Goal: Task Accomplishment & Management: Manage account settings

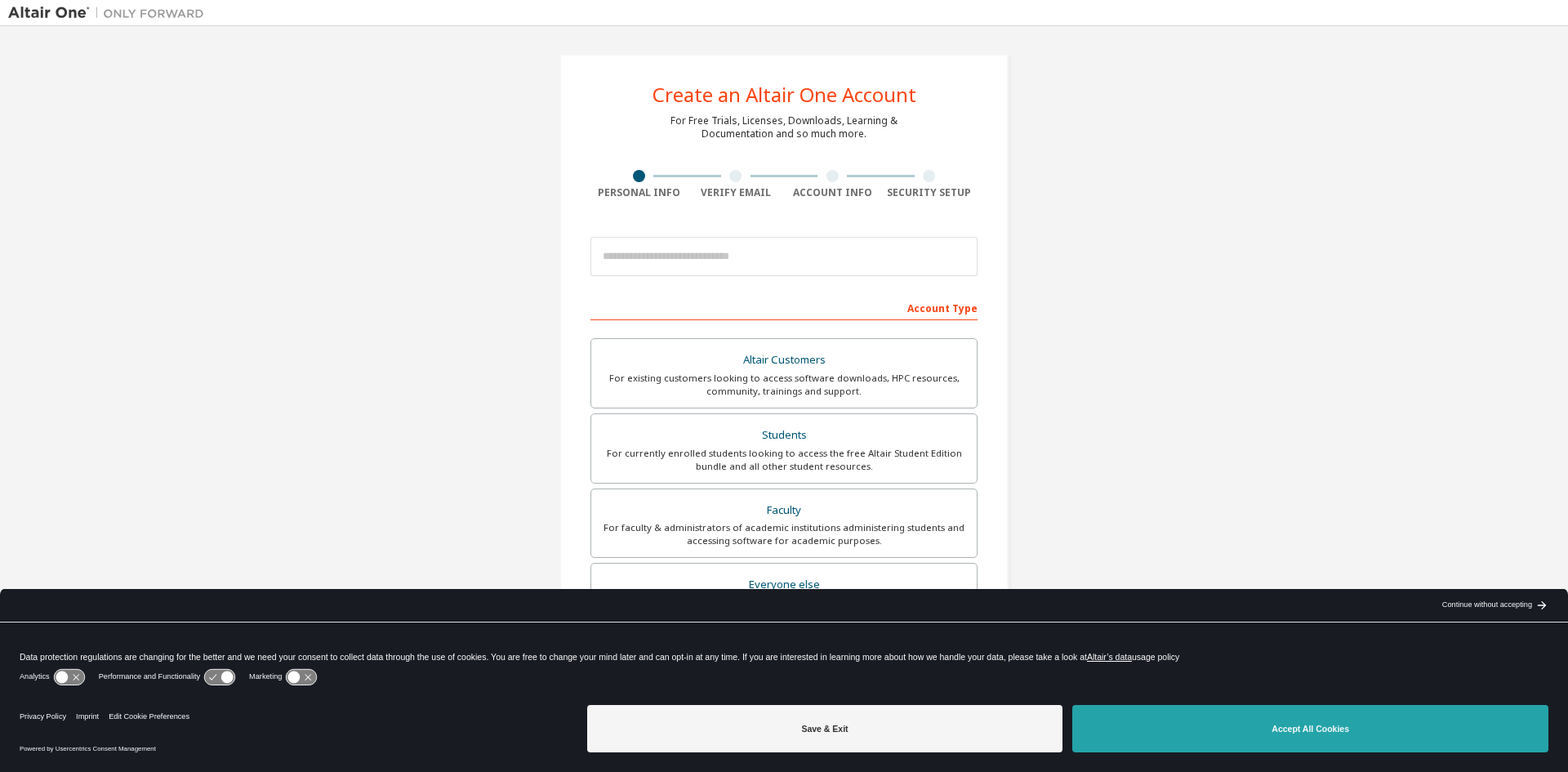
click at [1384, 728] on button "Accept All Cookies" at bounding box center [1310, 728] width 476 height 48
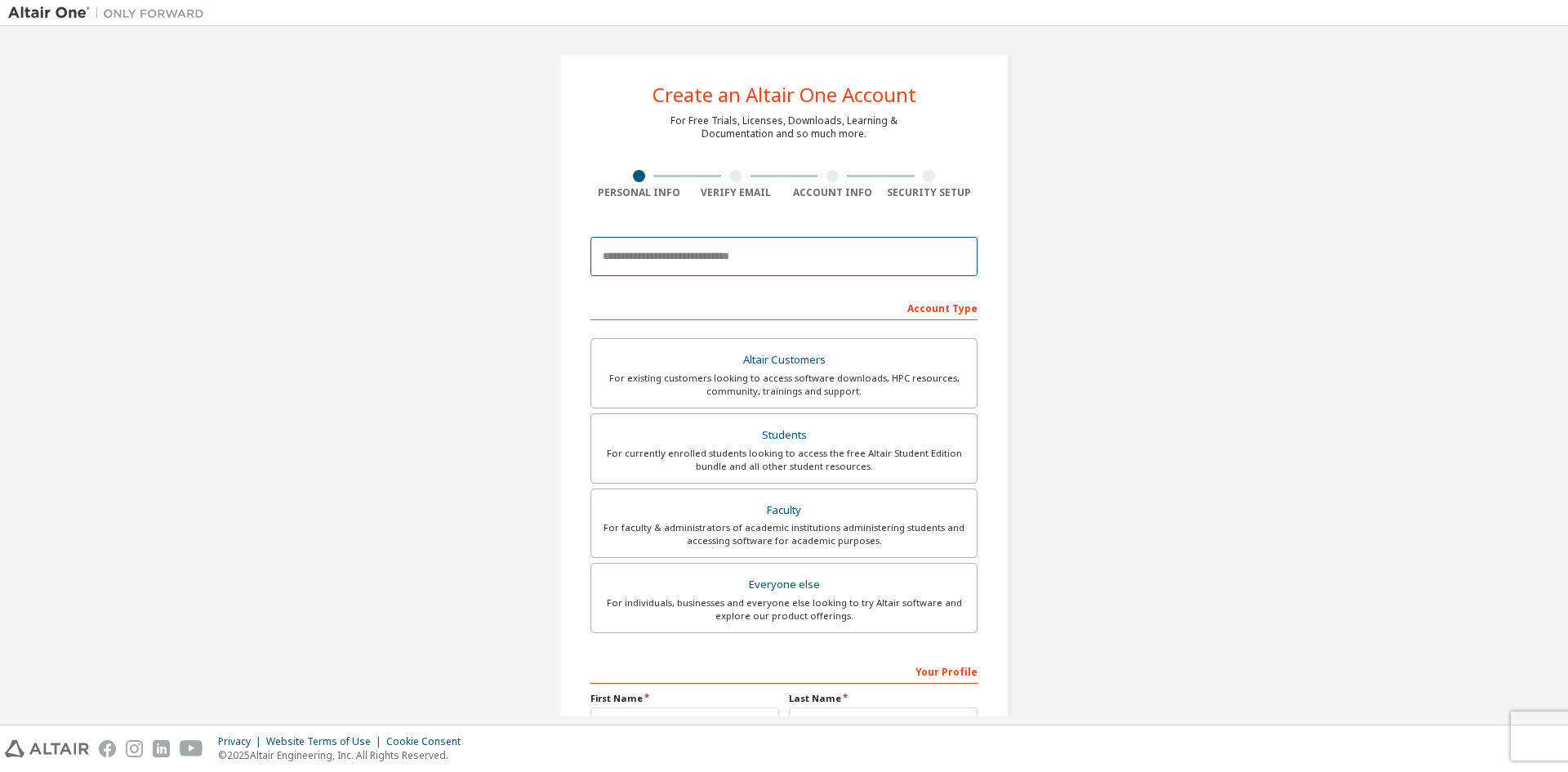
click at [643, 264] on input "email" at bounding box center [784, 257] width 387 height 39
type input "**********"
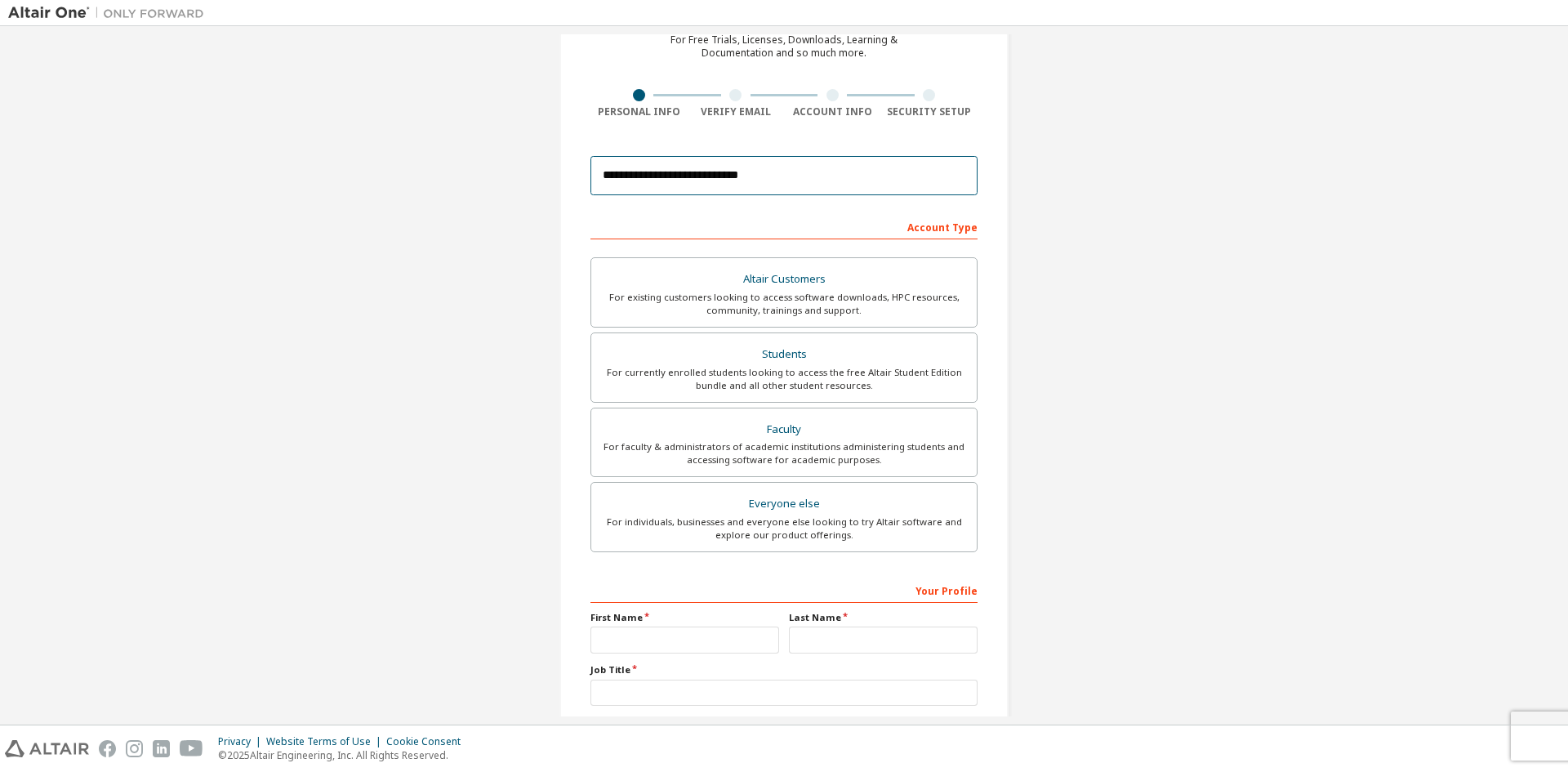
scroll to position [82, 0]
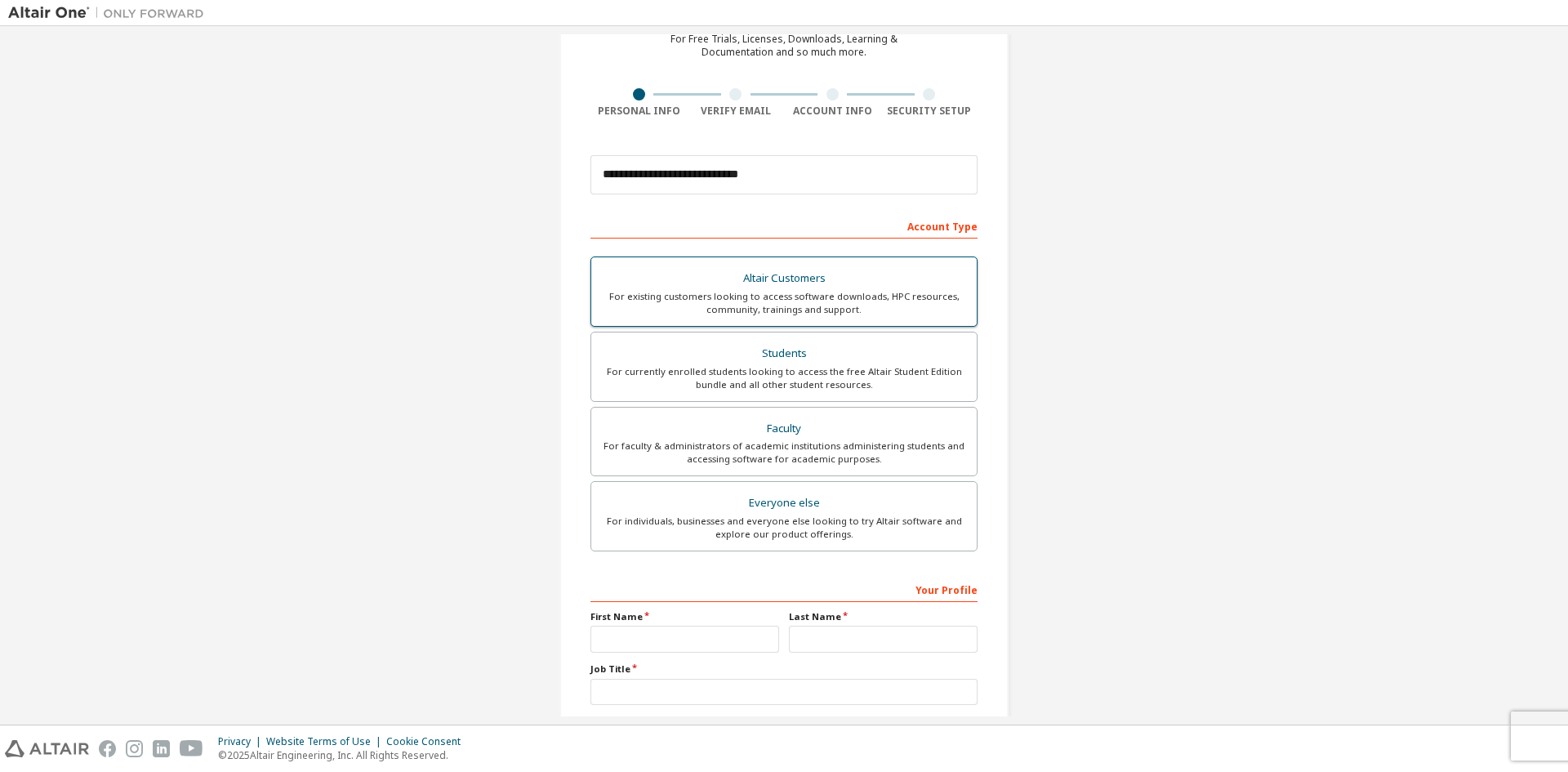
click at [807, 306] on div "For existing customers looking to access software downloads, HPC resources, com…" at bounding box center [784, 303] width 366 height 26
click at [689, 629] on input "text" at bounding box center [684, 640] width 188 height 27
type input "********"
type input "*******"
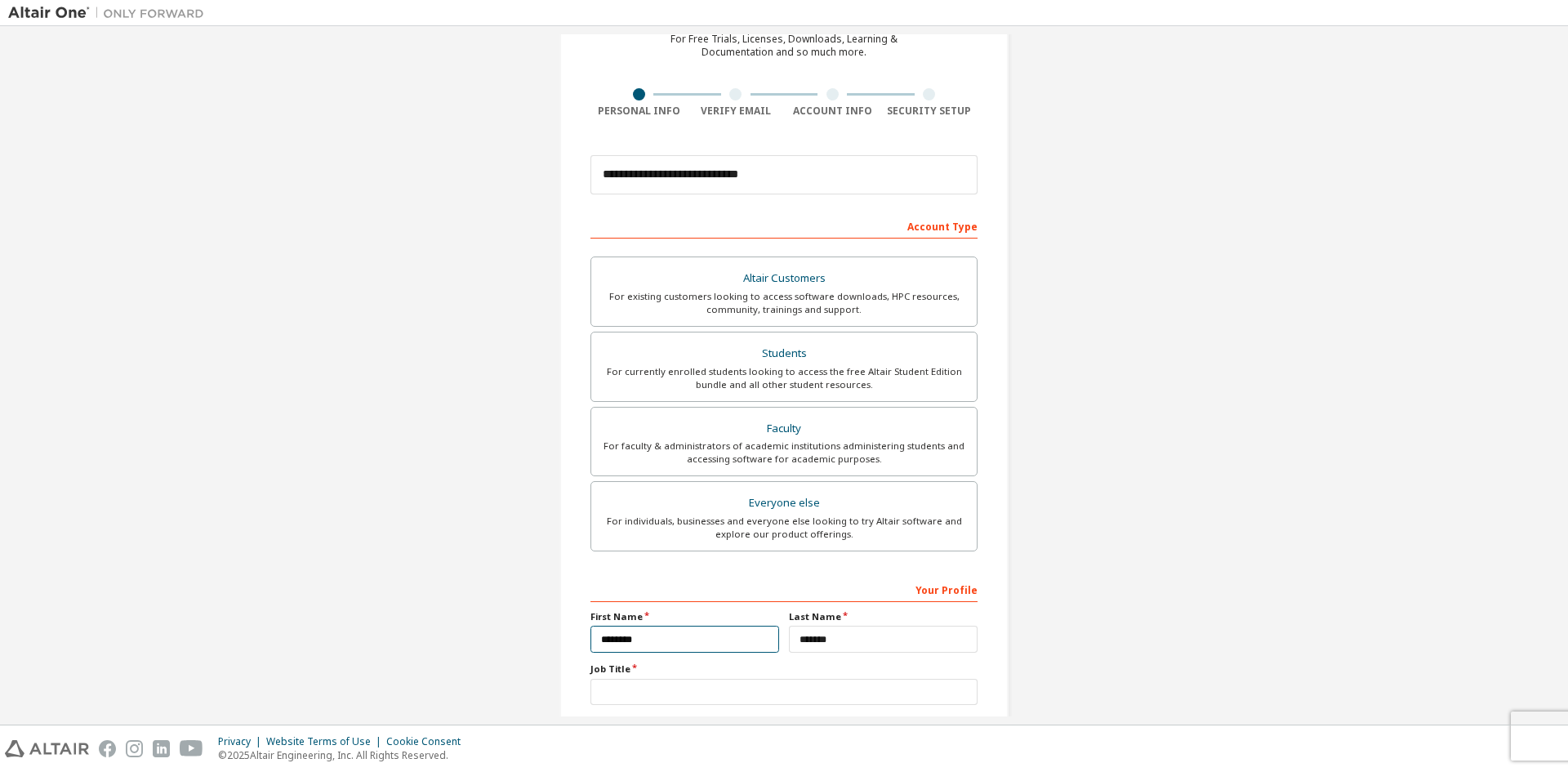
scroll to position [236, 0]
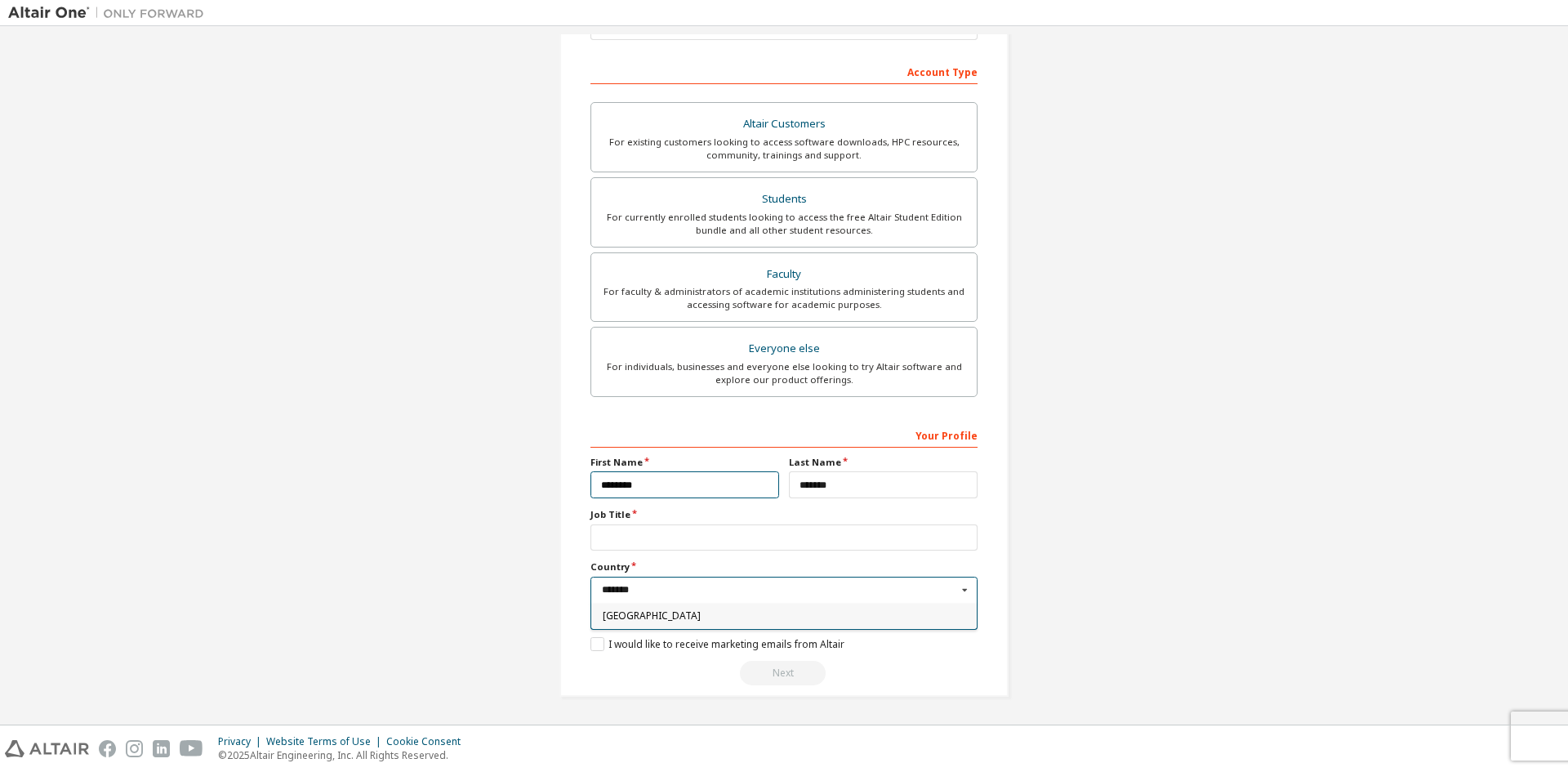
click at [625, 594] on input "*******" at bounding box center [784, 590] width 385 height 26
click at [621, 537] on input "text" at bounding box center [784, 538] width 387 height 27
click at [643, 597] on input "text" at bounding box center [784, 590] width 385 height 26
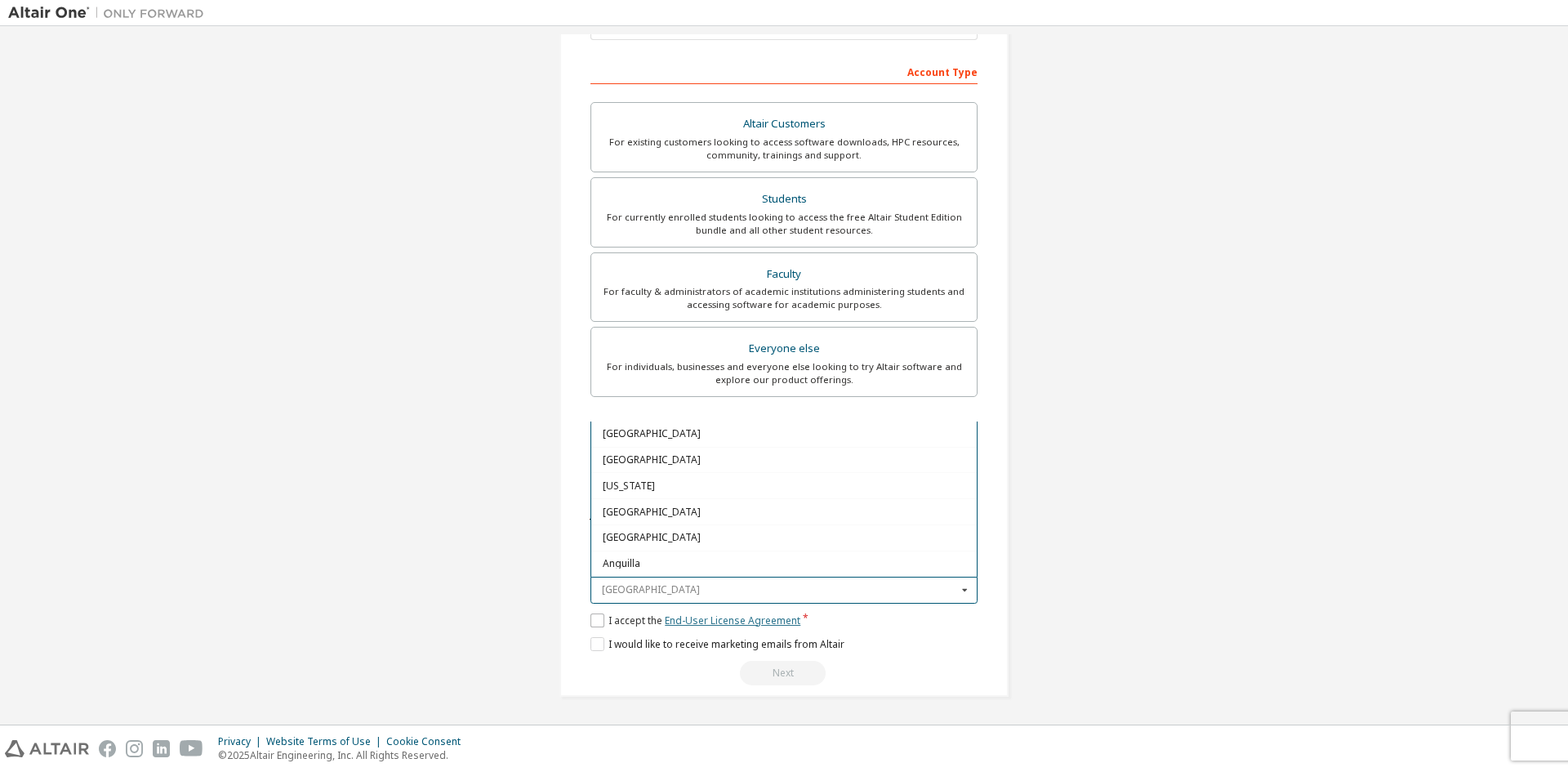
type input "*******"
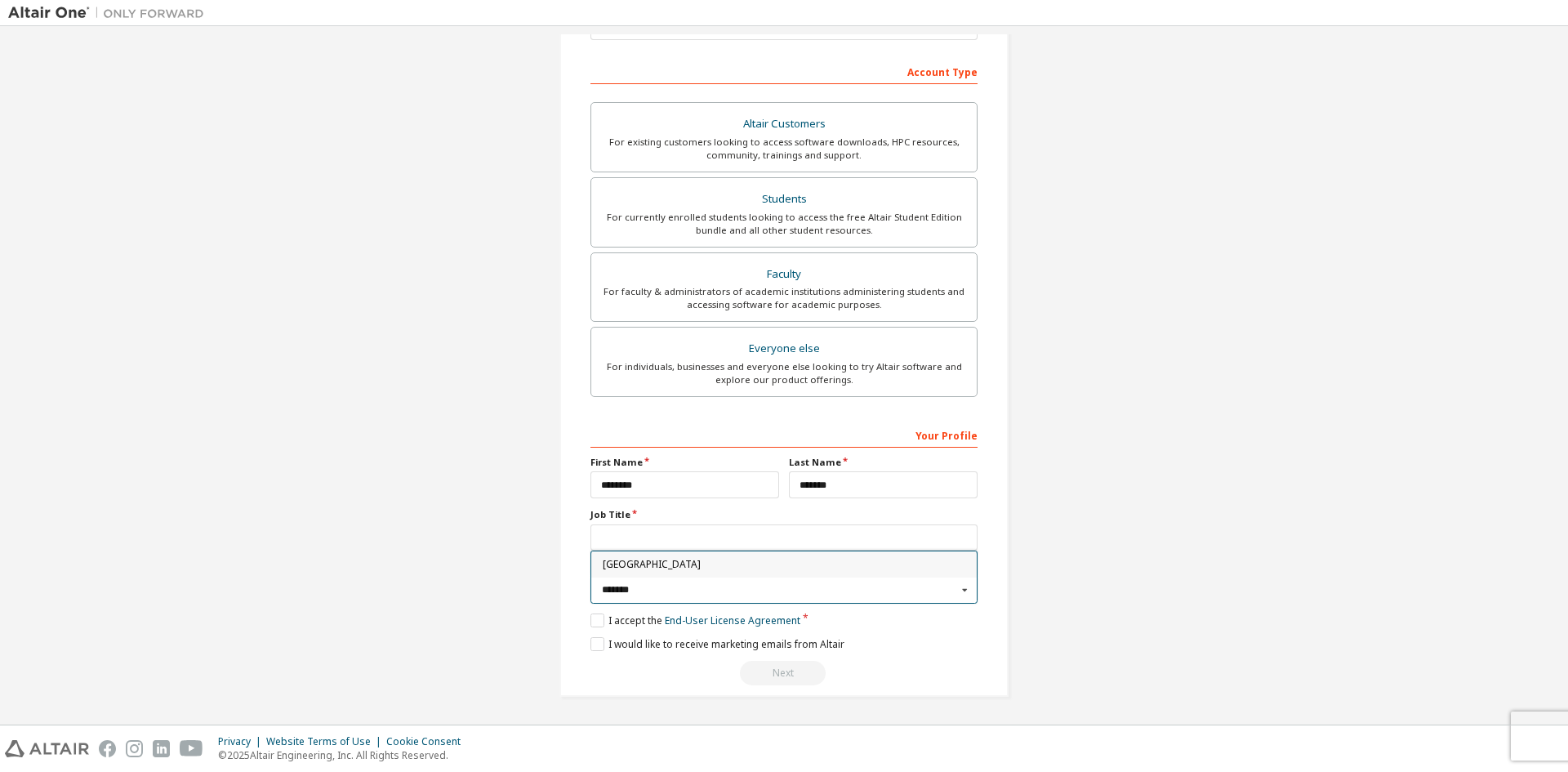
click at [622, 565] on span "[GEOGRAPHIC_DATA]" at bounding box center [784, 564] width 363 height 9
type input "***"
click at [613, 537] on input "text" at bounding box center [784, 538] width 387 height 27
type input "**********"
click at [593, 619] on label "I accept the End-User License Agreement" at bounding box center [695, 620] width 210 height 14
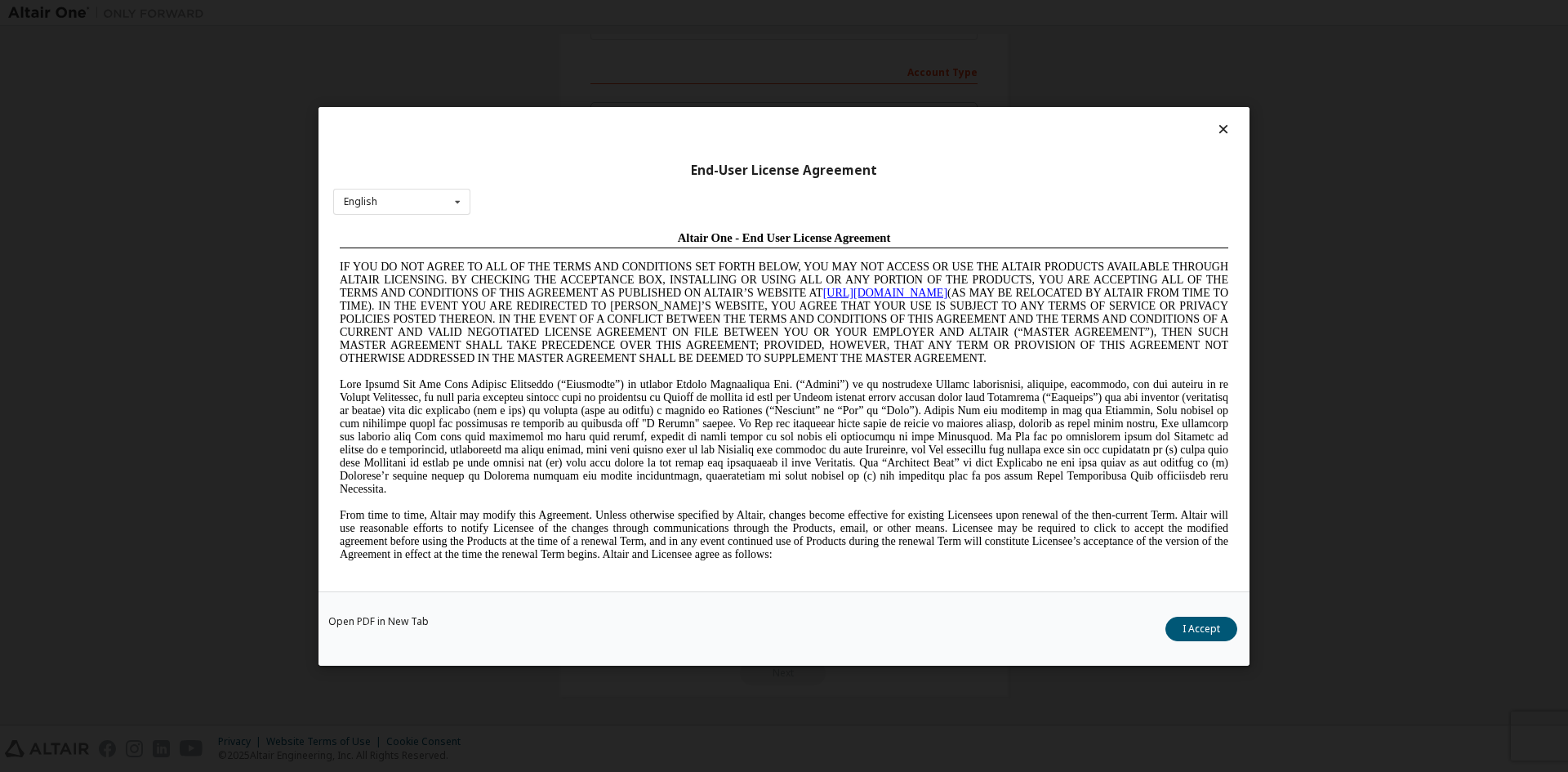
scroll to position [0, 0]
click at [1219, 618] on button "I Accept" at bounding box center [1201, 628] width 72 height 25
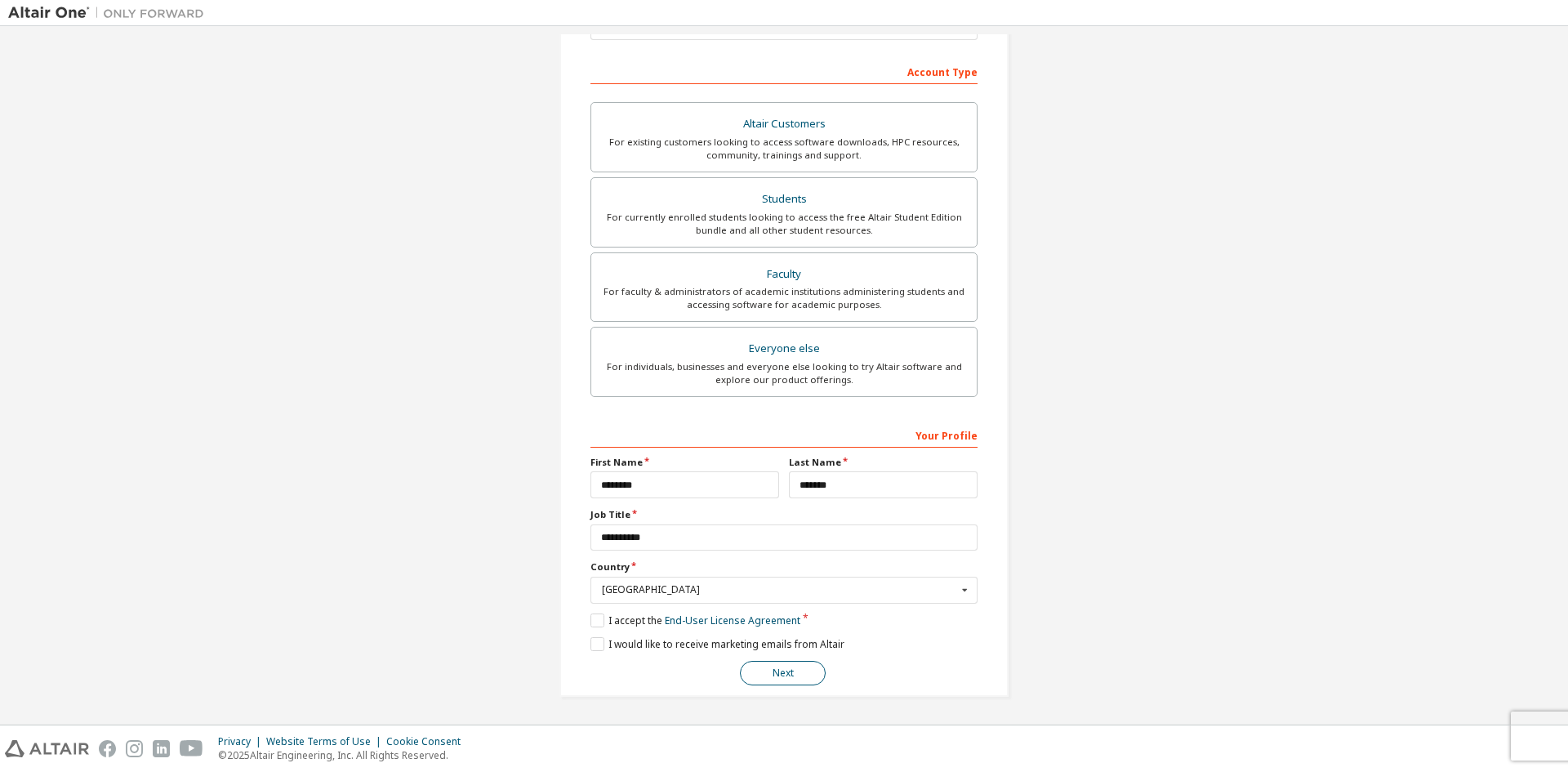
click at [805, 676] on button "Next" at bounding box center [783, 673] width 86 height 25
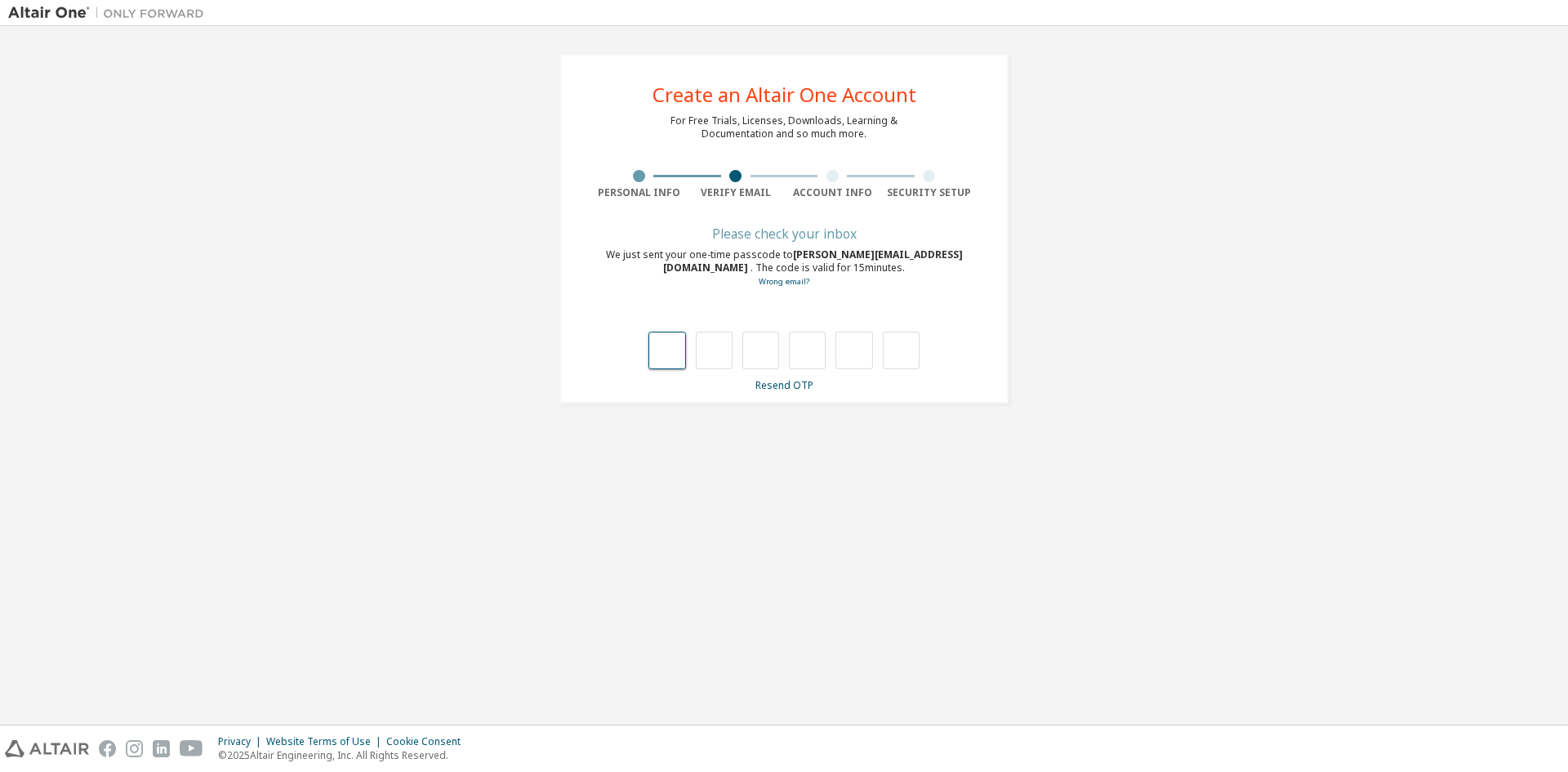
click at [660, 348] on input "text" at bounding box center [666, 351] width 37 height 38
type input "*"
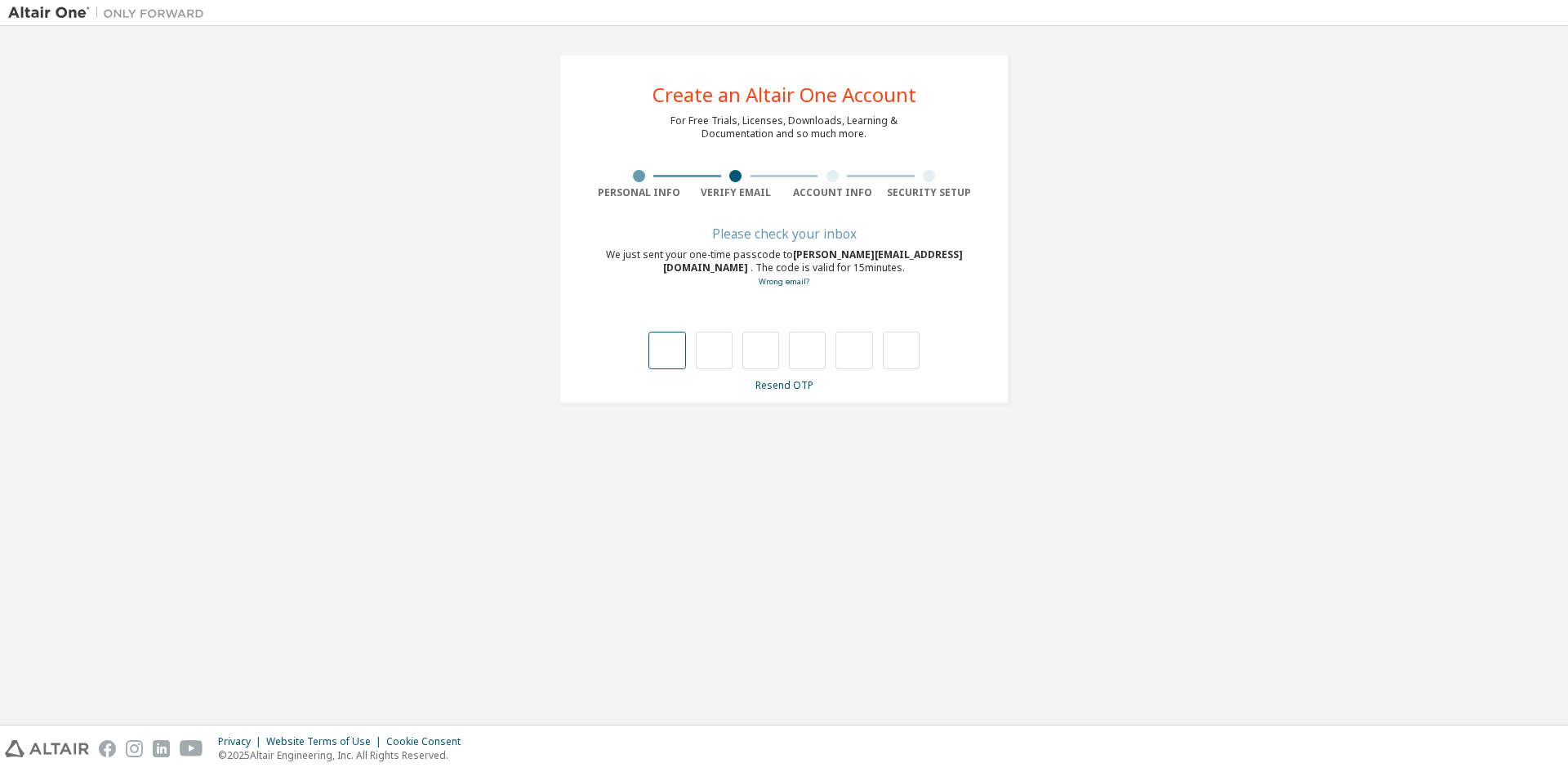
type input "*"
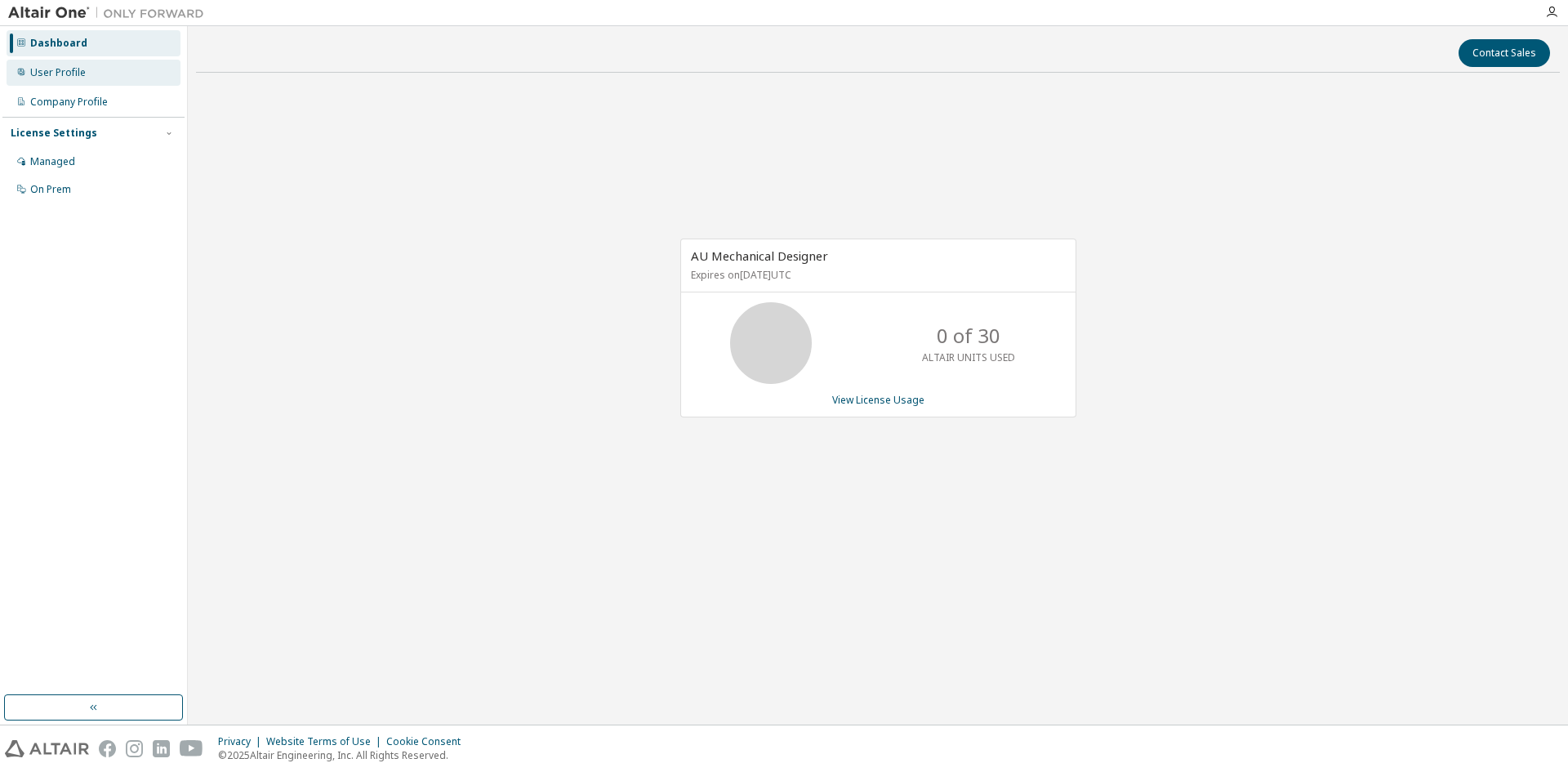
click at [55, 73] on div "User Profile" at bounding box center [57, 73] width 55 height 13
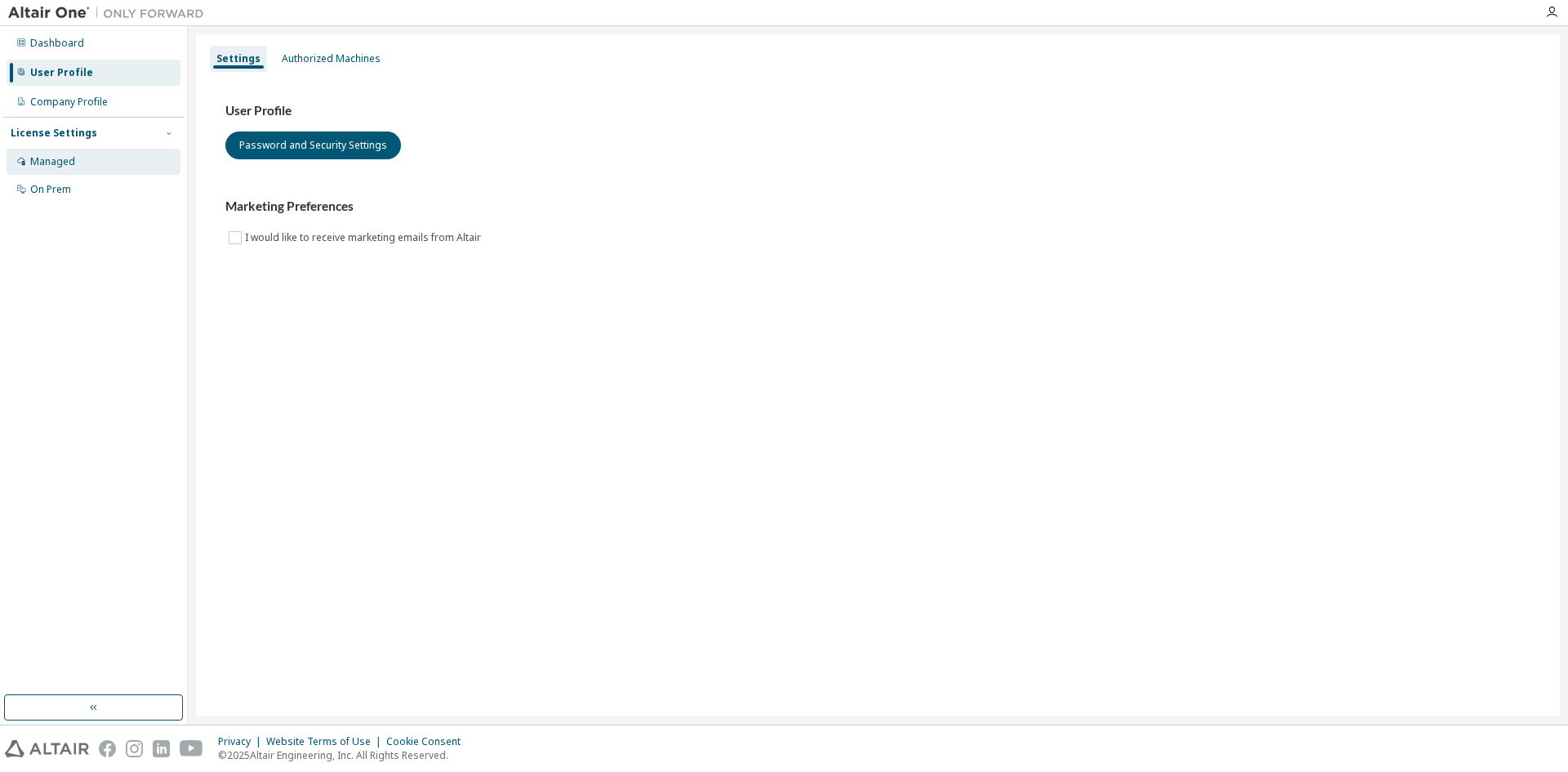
click at [49, 165] on div "Managed" at bounding box center [52, 161] width 45 height 13
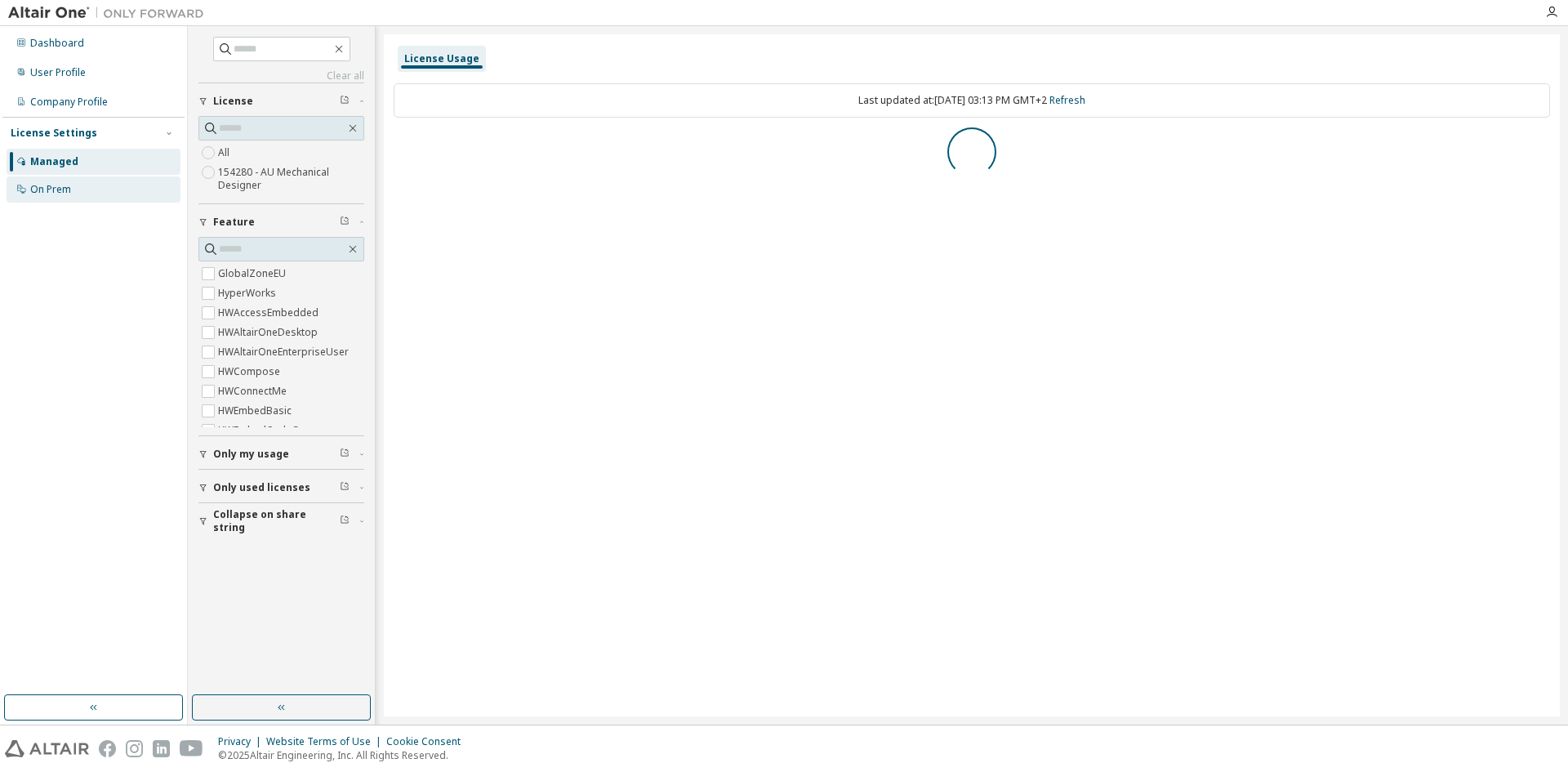
click at [44, 192] on div "On Prem" at bounding box center [50, 189] width 41 height 13
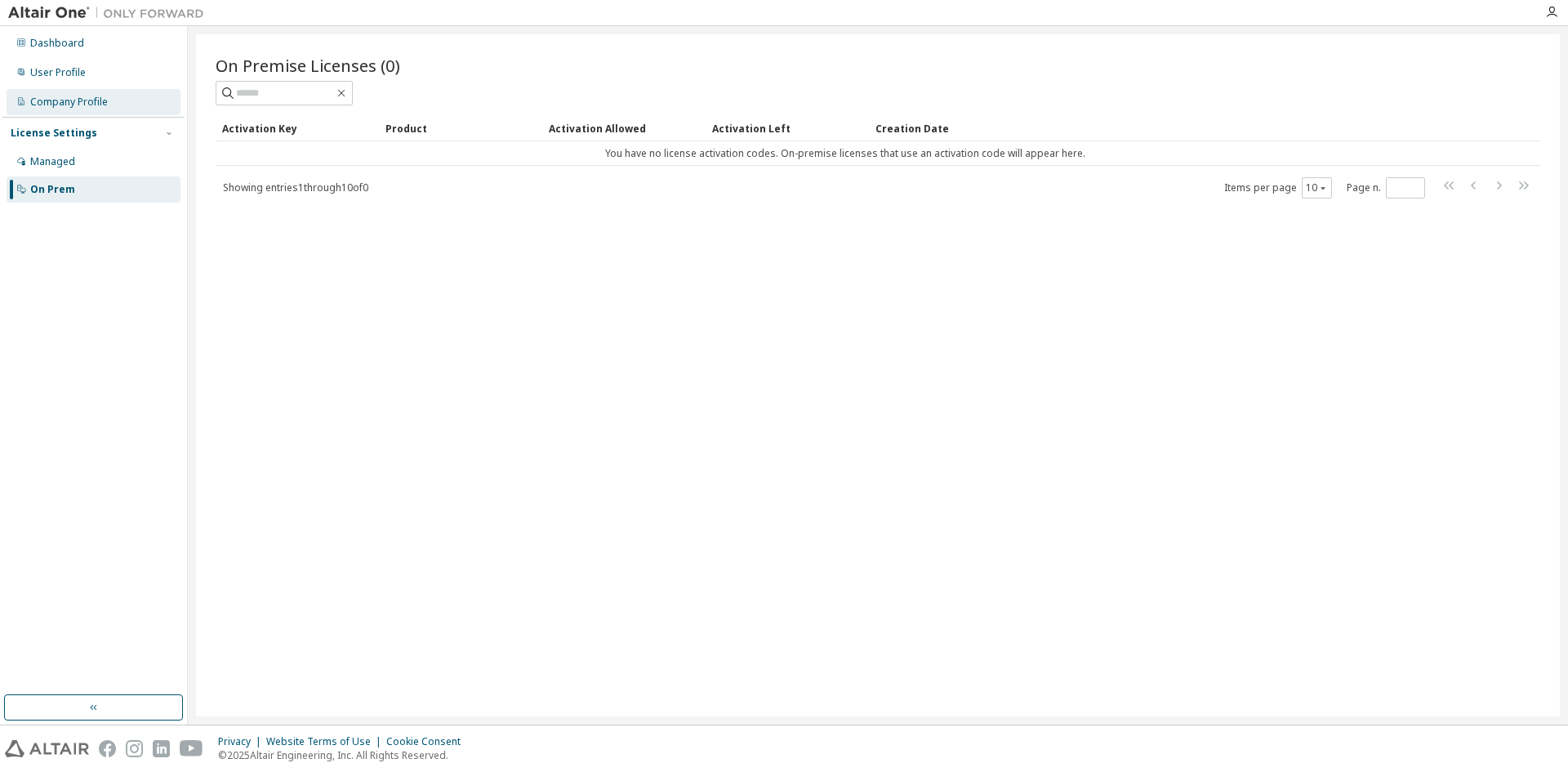
click at [62, 103] on div "Company Profile" at bounding box center [68, 102] width 78 height 13
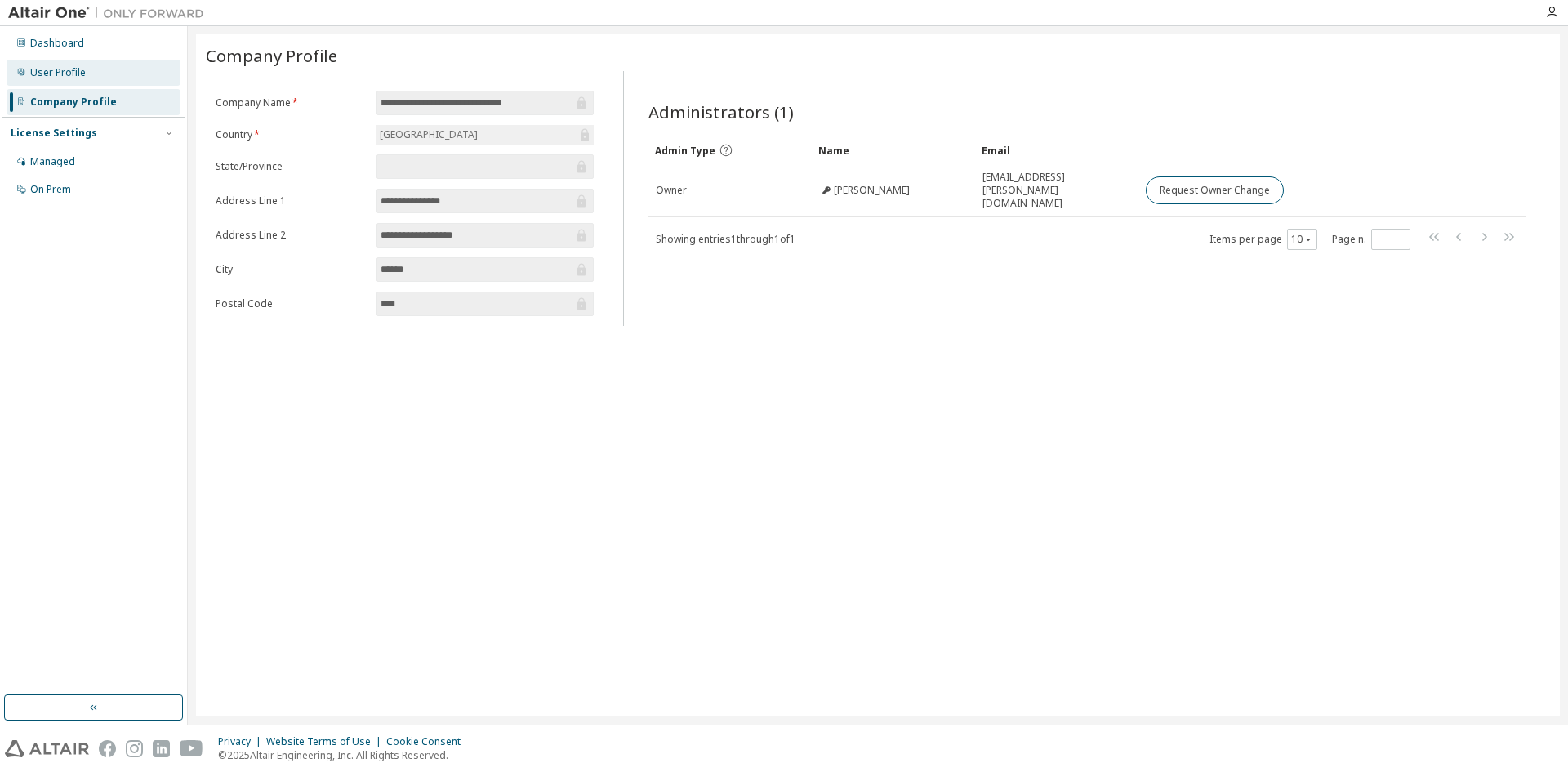
click at [66, 74] on div "User Profile" at bounding box center [57, 73] width 55 height 13
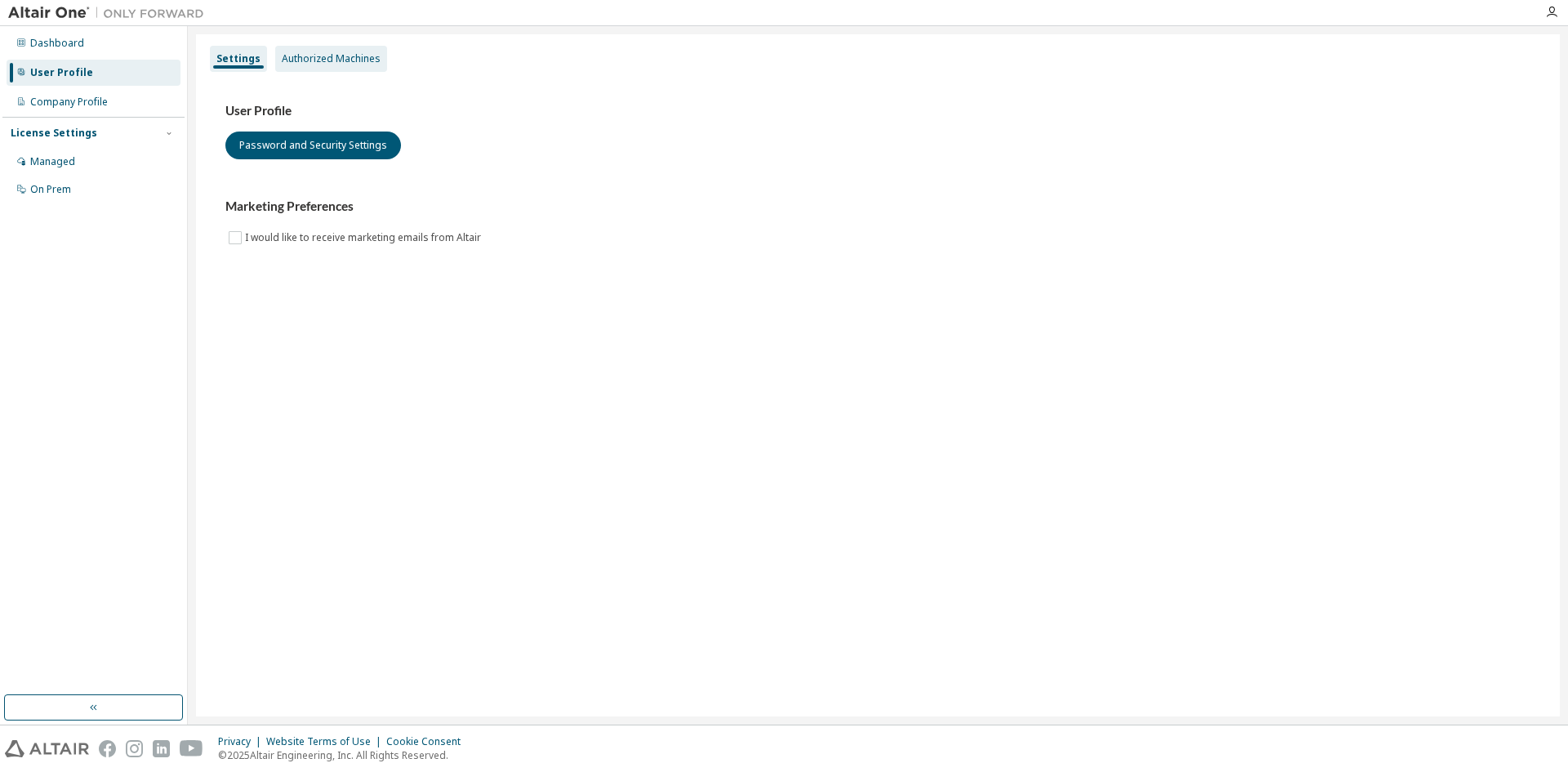
click at [333, 60] on div "Authorized Machines" at bounding box center [331, 58] width 99 height 13
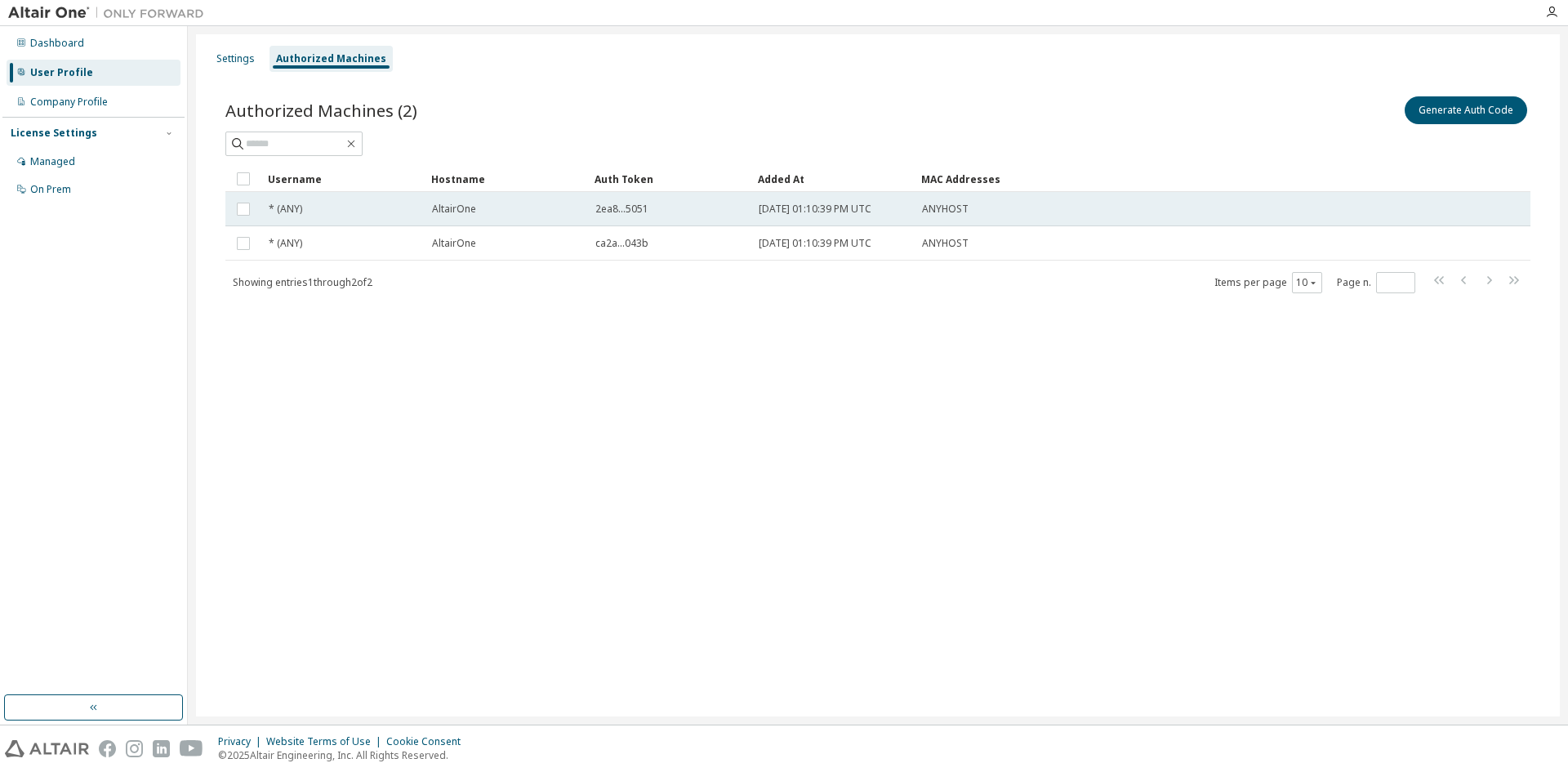
click at [738, 208] on div "2ea8...5051" at bounding box center [669, 208] width 148 height 13
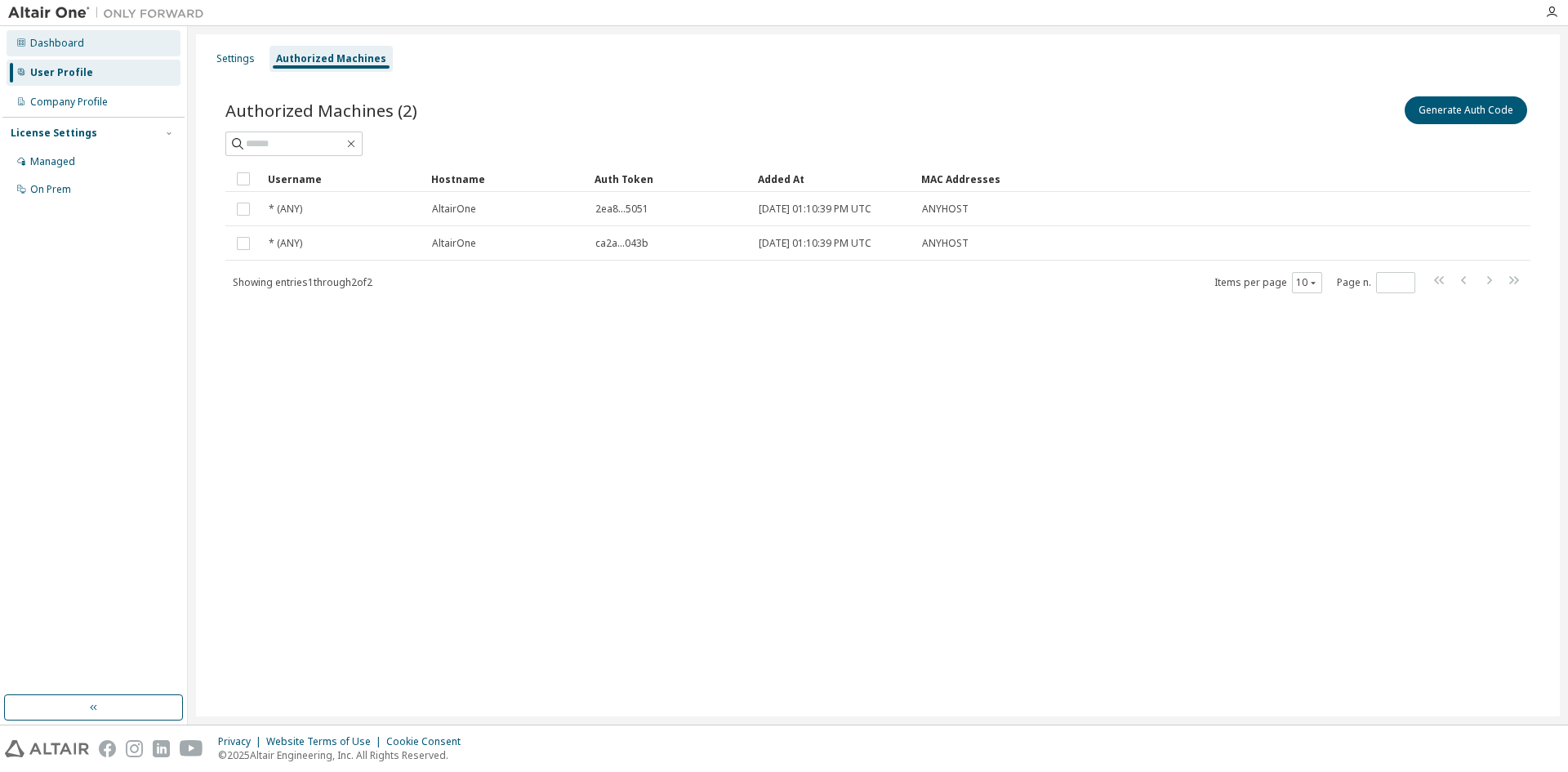
click at [65, 42] on div "Dashboard" at bounding box center [56, 43] width 54 height 13
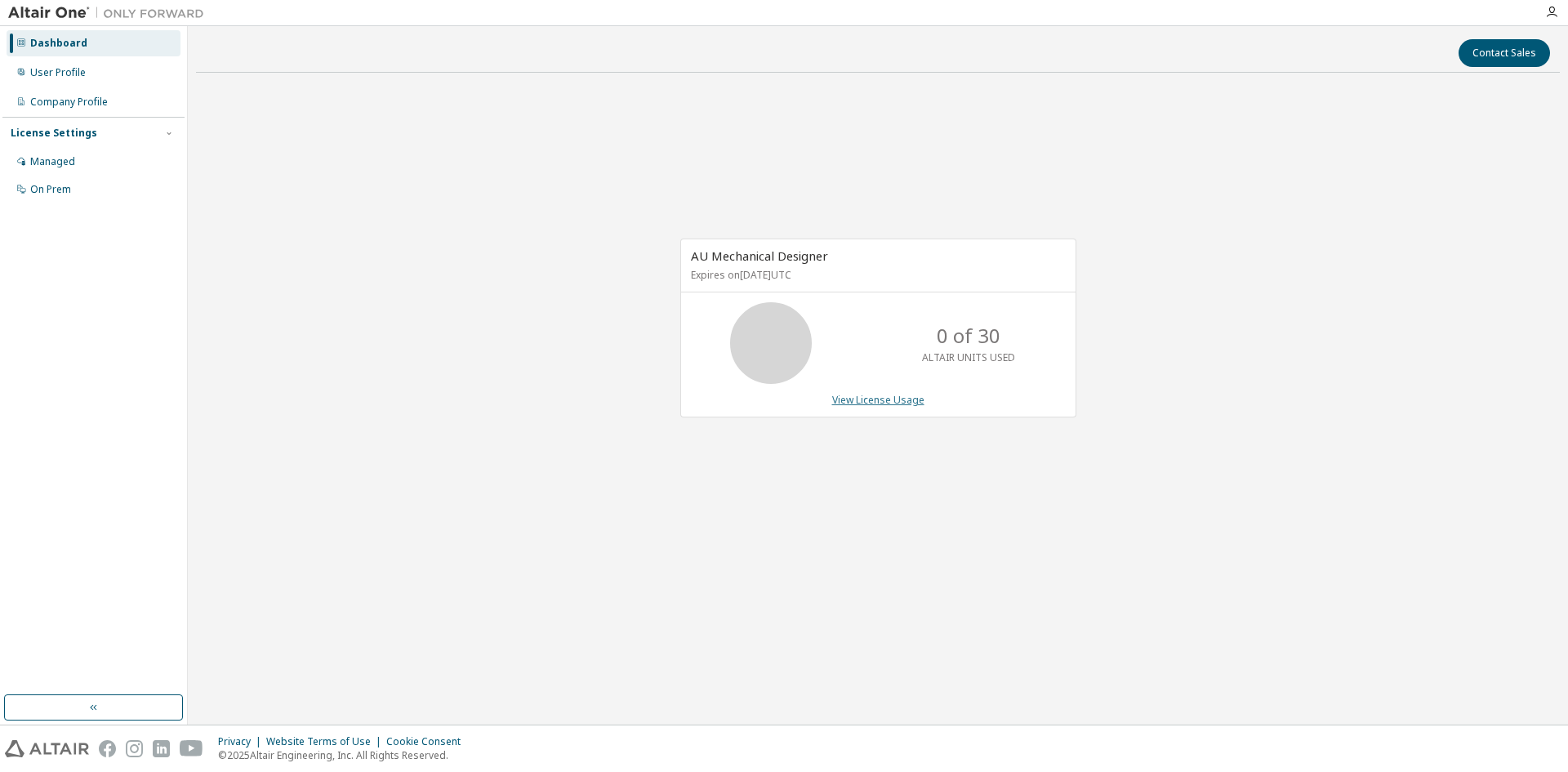
click at [888, 403] on link "View License Usage" at bounding box center [878, 400] width 92 height 14
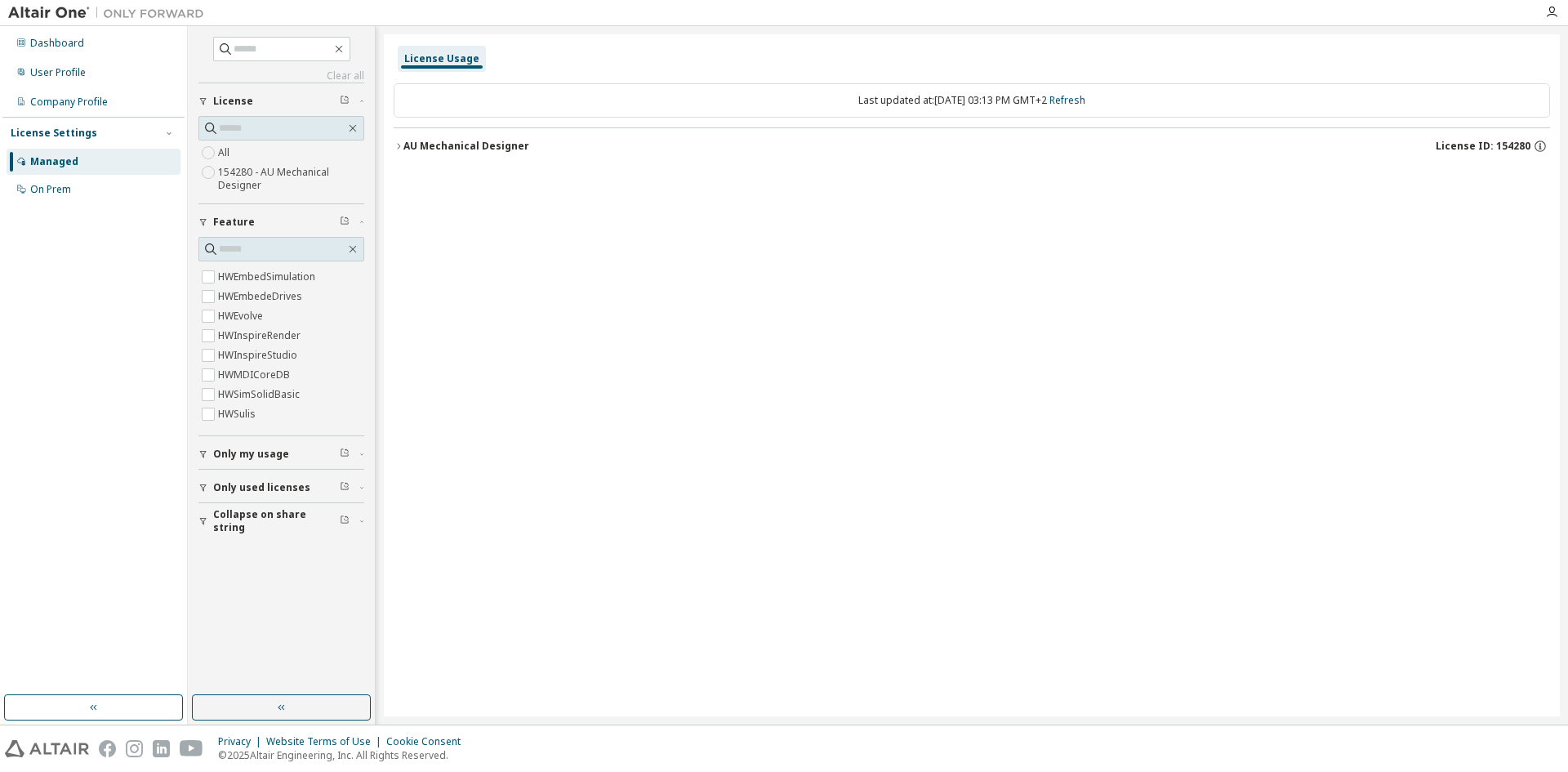
scroll to position [229, 0]
click at [70, 40] on div "Dashboard" at bounding box center [56, 43] width 54 height 13
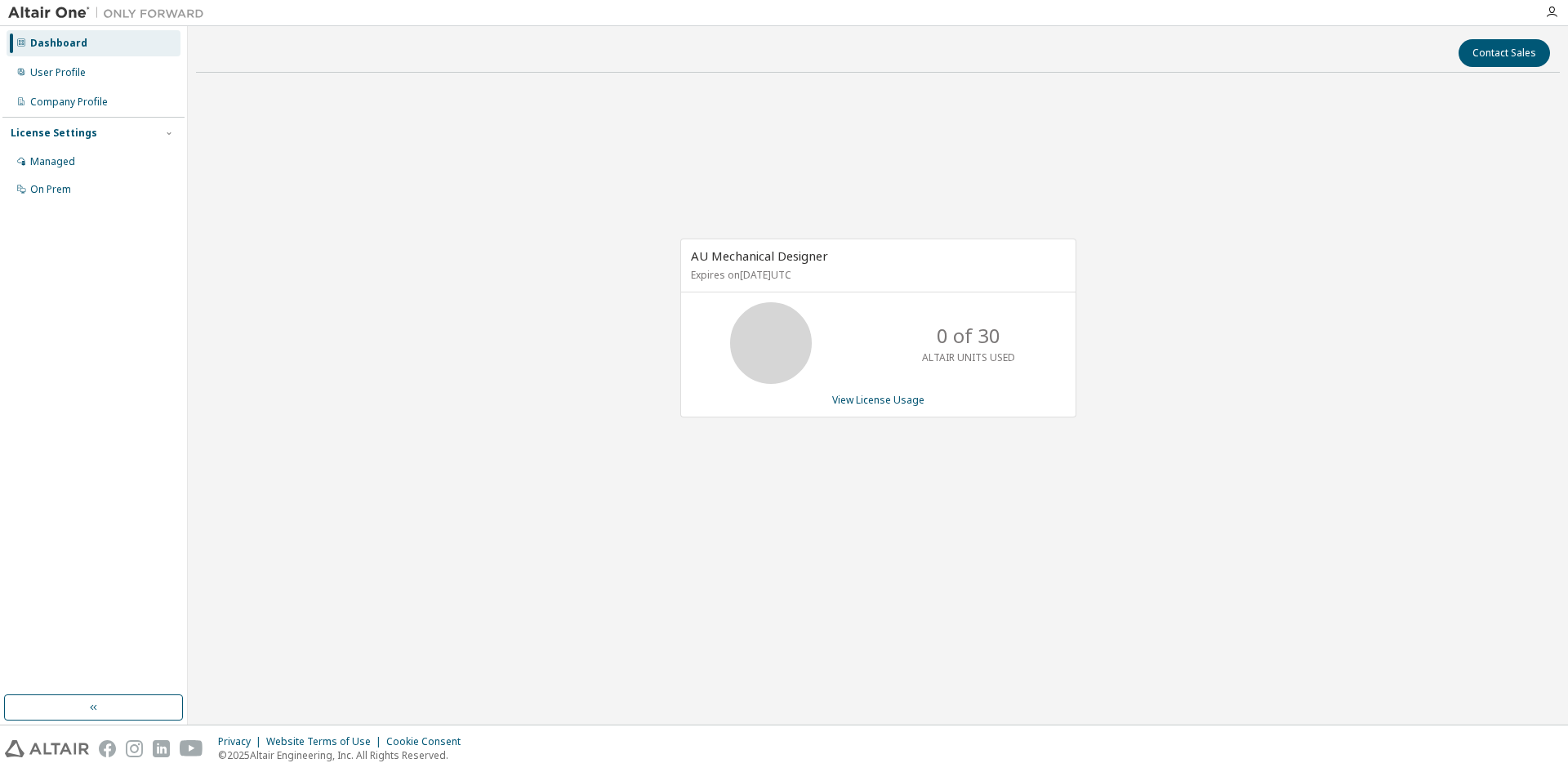
drag, startPoint x: 144, startPoint y: 64, endPoint x: 353, endPoint y: 96, distance: 211.4
